Goal: Task Accomplishment & Management: Manage account settings

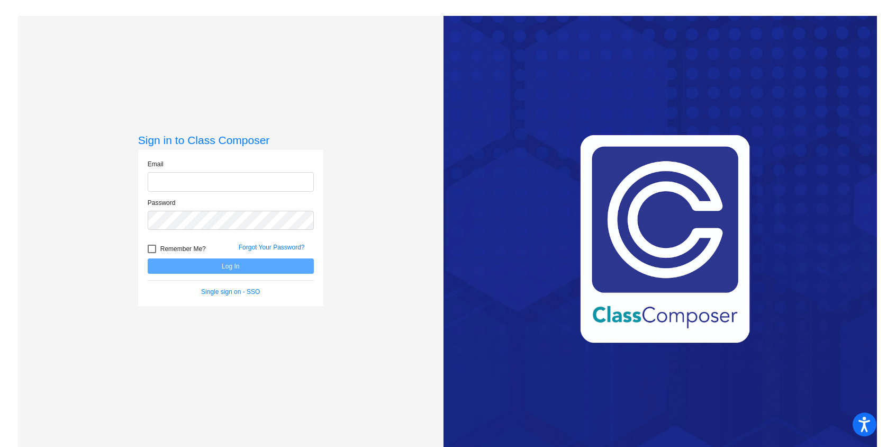
type input "[EMAIL_ADDRESS][PERSON_NAME][DOMAIN_NAME]"
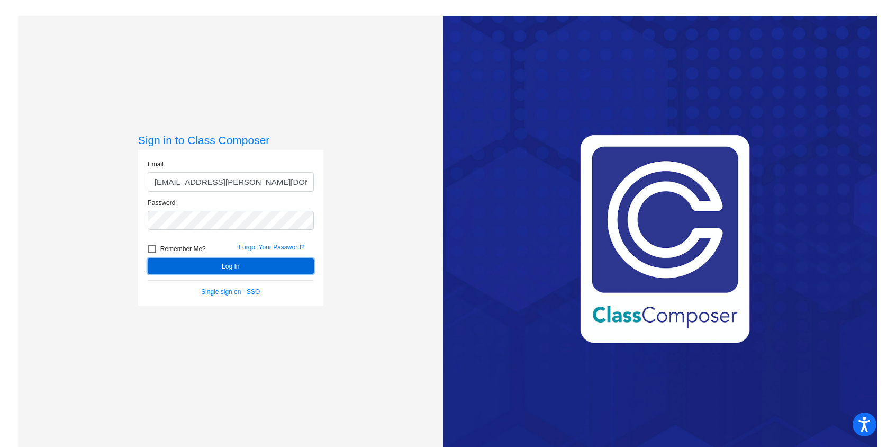
drag, startPoint x: 228, startPoint y: 267, endPoint x: 241, endPoint y: 269, distance: 14.0
click at [228, 267] on button "Log In" at bounding box center [231, 265] width 166 height 15
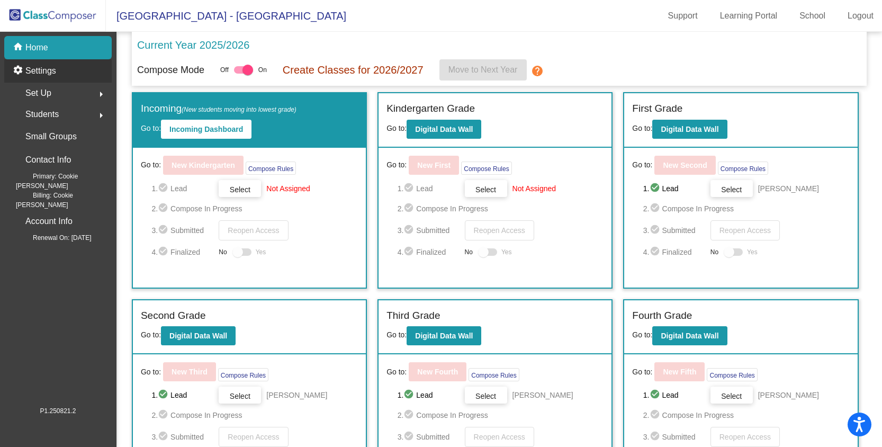
click at [40, 73] on p "Settings" at bounding box center [40, 71] width 31 height 13
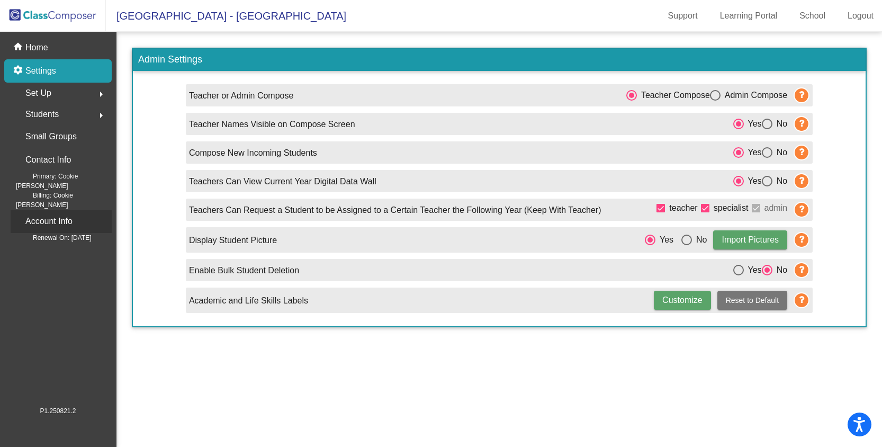
click at [44, 214] on p "Account Info" at bounding box center [48, 221] width 47 height 15
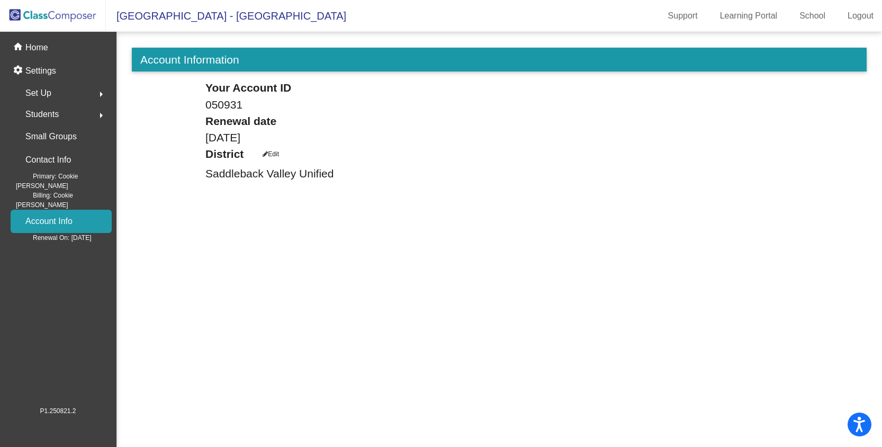
click at [36, 116] on span "Students" at bounding box center [41, 114] width 33 height 15
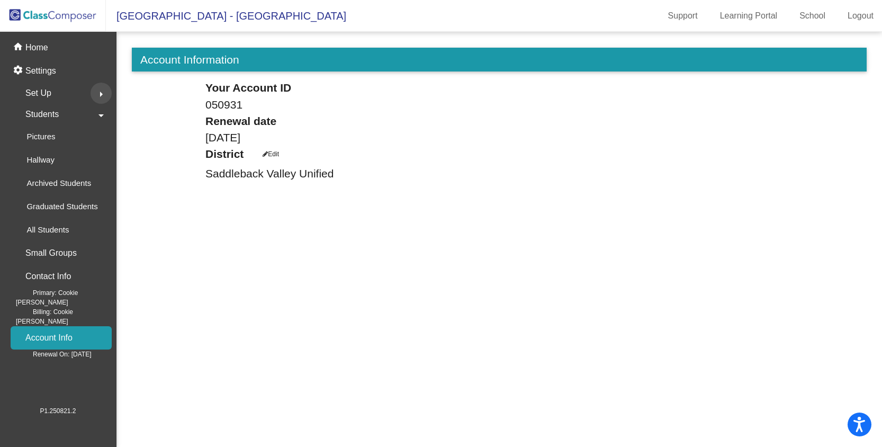
click at [102, 92] on mat-icon "arrow_right" at bounding box center [101, 94] width 13 height 13
click at [43, 94] on span "Set Up" at bounding box center [38, 93] width 26 height 15
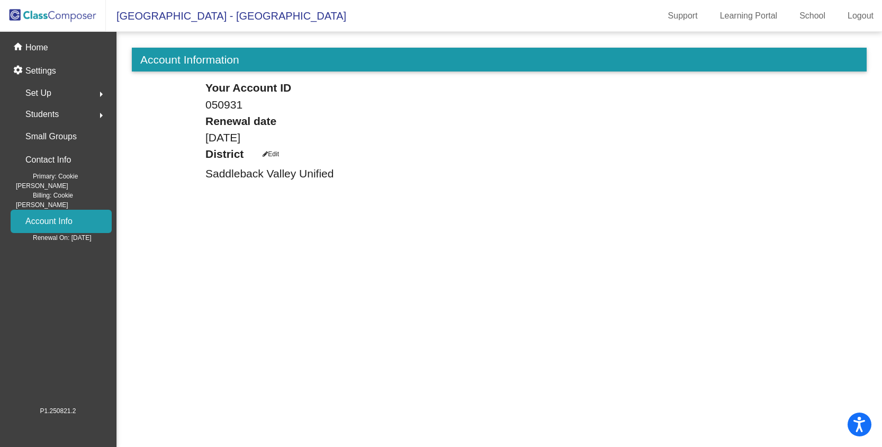
click at [43, 94] on span "Set Up" at bounding box center [38, 93] width 26 height 15
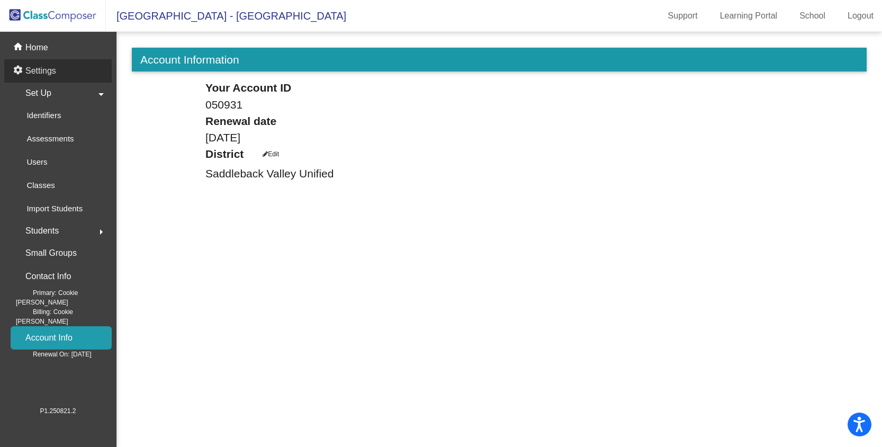
click at [39, 70] on p "Settings" at bounding box center [40, 71] width 31 height 13
